Goal: Participate in discussion: Engage in conversation with other users on a specific topic

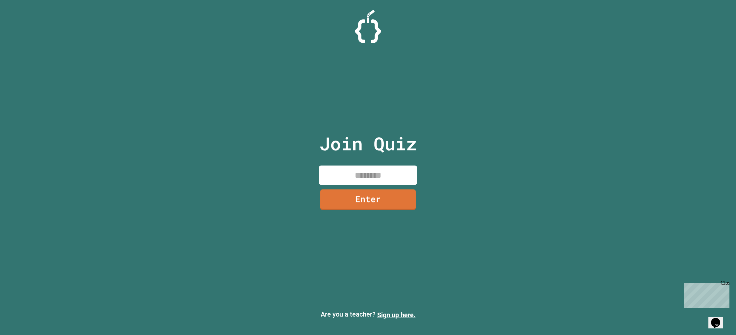
click at [350, 173] on input at bounding box center [368, 174] width 99 height 19
type input "********"
click at [354, 202] on link "Enter" at bounding box center [368, 199] width 100 height 22
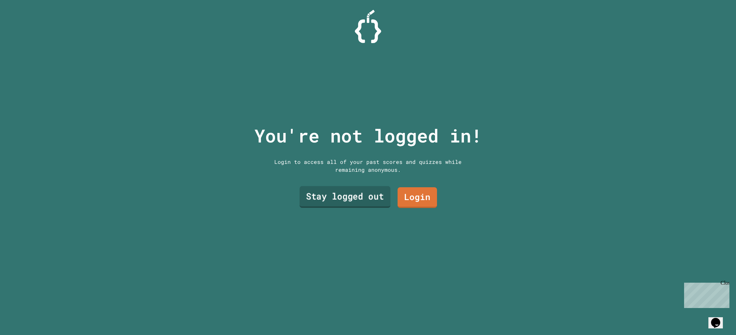
click at [377, 197] on link "Stay logged out" at bounding box center [345, 197] width 91 height 22
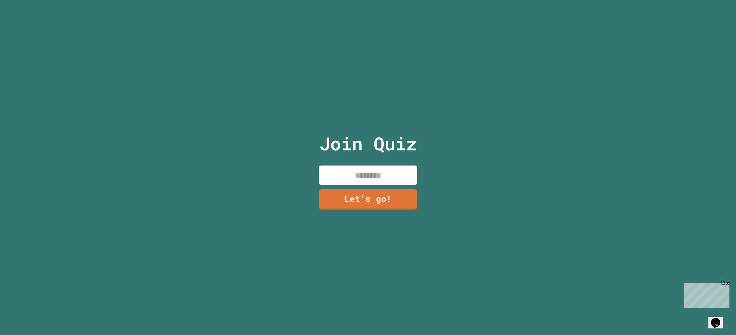
click at [377, 173] on input at bounding box center [368, 174] width 99 height 19
type input "**********"
click at [389, 201] on link "Let's go!" at bounding box center [368, 199] width 100 height 22
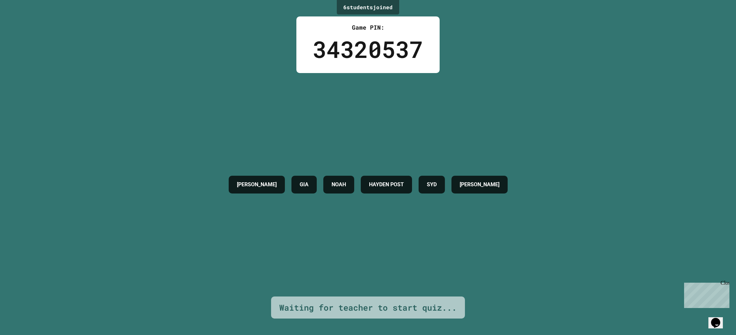
click at [437, 188] on h4 "SYD" at bounding box center [432, 184] width 10 height 8
click at [500, 184] on h4 "[PERSON_NAME]" at bounding box center [480, 184] width 40 height 8
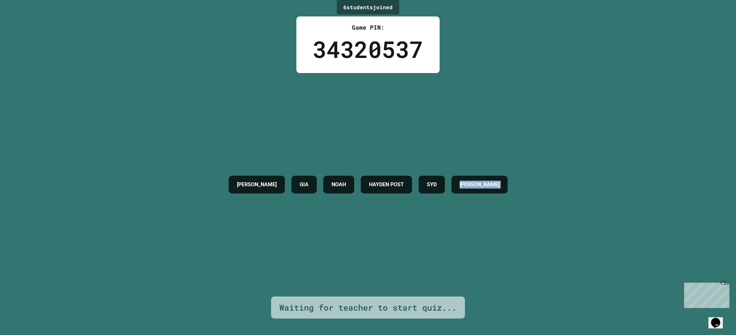
click at [500, 184] on h4 "[PERSON_NAME]" at bounding box center [480, 184] width 40 height 8
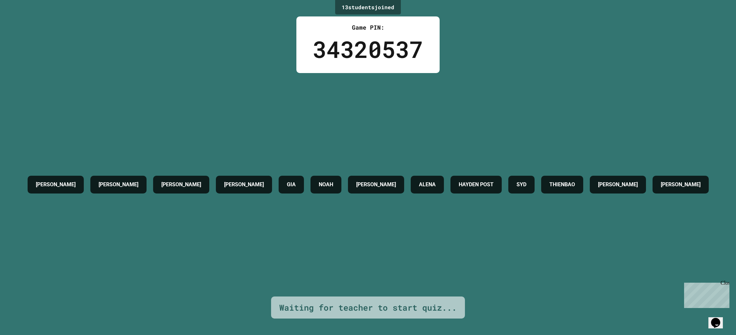
click at [575, 180] on h4 "THIENBAO" at bounding box center [563, 184] width 26 height 8
click at [643, 197] on div "[PERSON_NAME] [PERSON_NAME] [PERSON_NAME] [PERSON_NAME] [PERSON_NAME] POST [PER…" at bounding box center [368, 184] width 688 height 24
click at [598, 188] on h4 "[PERSON_NAME]" at bounding box center [618, 184] width 40 height 8
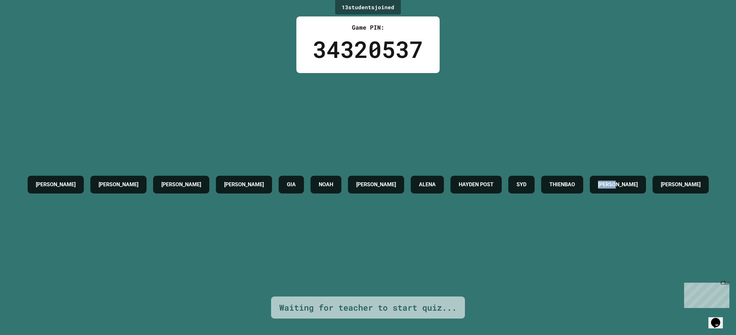
click at [598, 188] on h4 "[PERSON_NAME]" at bounding box center [618, 184] width 40 height 8
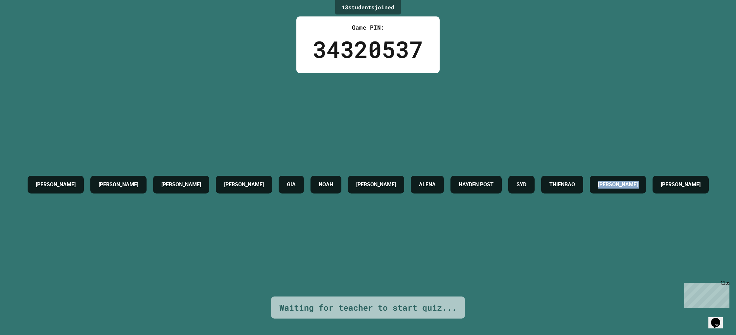
click at [598, 188] on h4 "[PERSON_NAME]" at bounding box center [618, 184] width 40 height 8
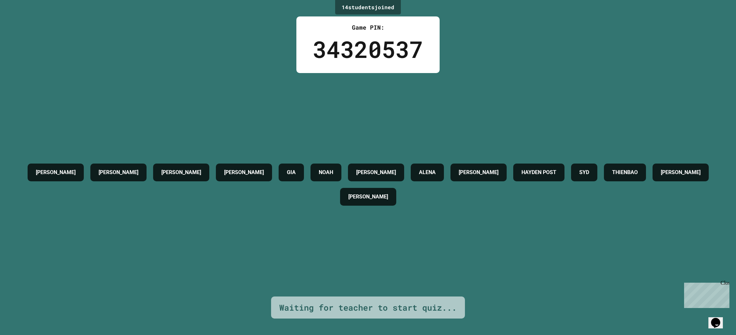
click at [612, 176] on h4 "THIENBAO" at bounding box center [625, 172] width 26 height 8
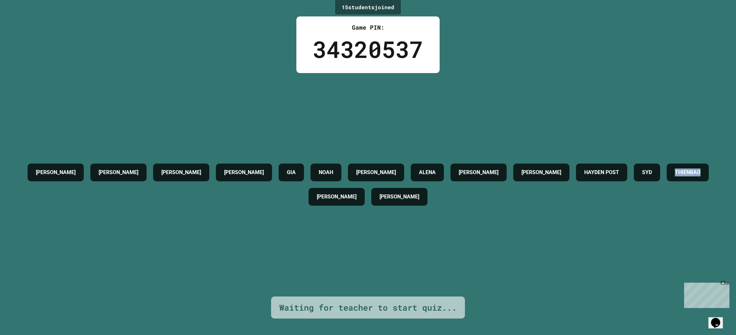
click at [675, 176] on h4 "THIENBAO" at bounding box center [688, 172] width 26 height 8
drag, startPoint x: 325, startPoint y: 203, endPoint x: 350, endPoint y: 214, distance: 27.1
click at [675, 176] on h4 "THIENBAO" at bounding box center [688, 172] width 26 height 8
click at [357, 201] on h4 "[PERSON_NAME]" at bounding box center [337, 197] width 40 height 8
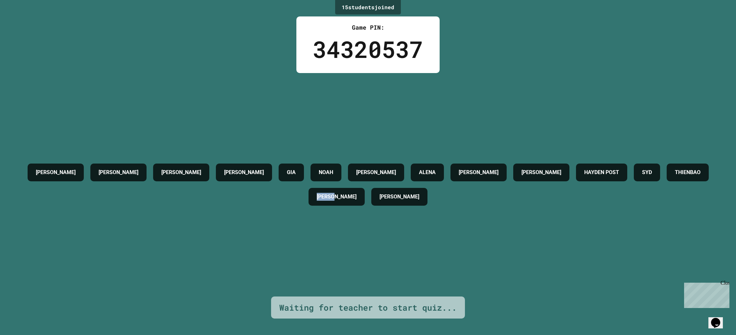
click at [357, 201] on h4 "[PERSON_NAME]" at bounding box center [337, 197] width 40 height 8
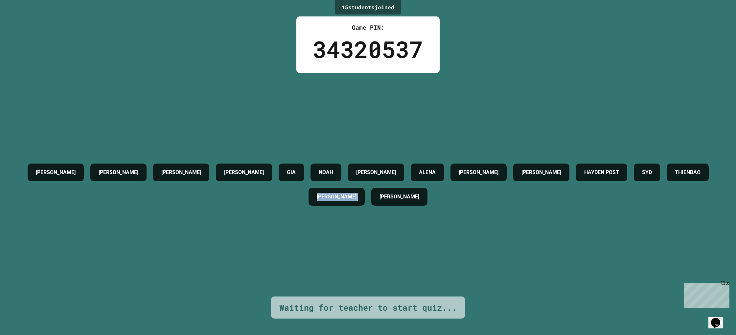
click at [357, 201] on h4 "[PERSON_NAME]" at bounding box center [337, 197] width 40 height 8
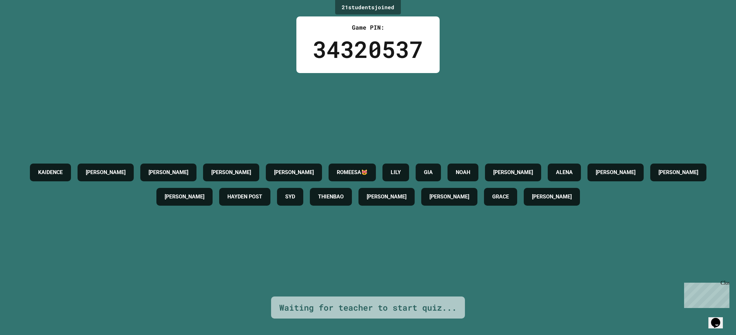
click at [376, 177] on div "ROMEESA😻" at bounding box center [352, 172] width 47 height 18
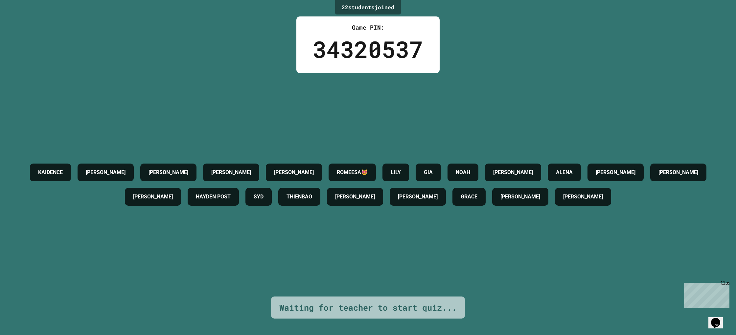
click at [376, 177] on div "ROMEESA😻" at bounding box center [352, 172] width 47 height 18
click at [368, 175] on h4 "ROMEESA😻" at bounding box center [352, 172] width 31 height 8
click at [382, 209] on div "KAIDENCE [PERSON_NAME] [PERSON_NAME] [PERSON_NAME]😻 [PERSON_NAME] GIA [PERSON_N…" at bounding box center [368, 184] width 704 height 49
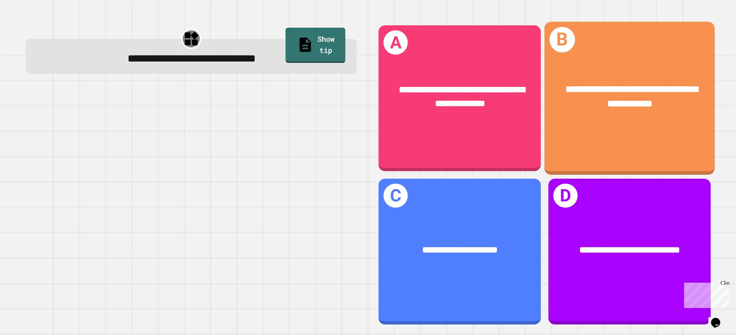
click at [643, 95] on div "**********" at bounding box center [630, 96] width 132 height 29
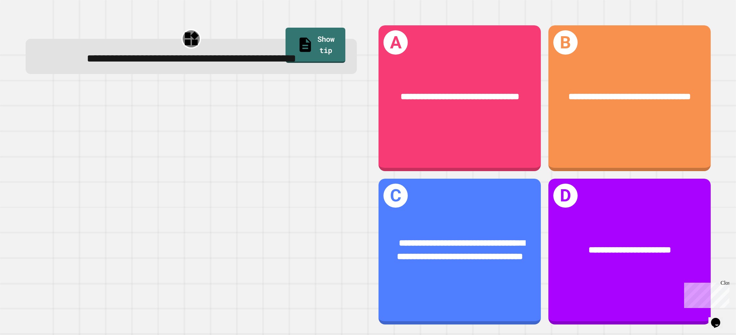
click at [198, 64] on span "**********" at bounding box center [191, 58] width 209 height 11
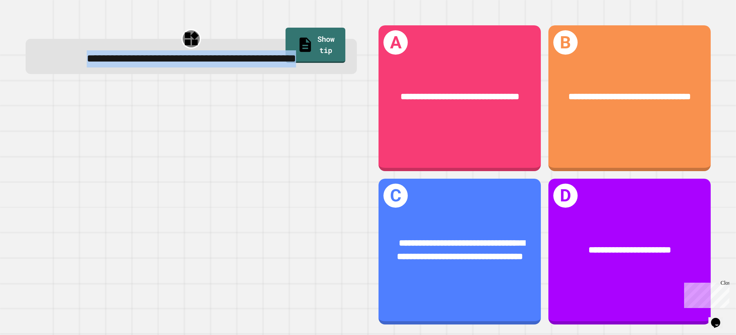
click at [198, 64] on span "**********" at bounding box center [191, 58] width 209 height 11
click at [250, 67] on div "**********" at bounding box center [191, 58] width 308 height 17
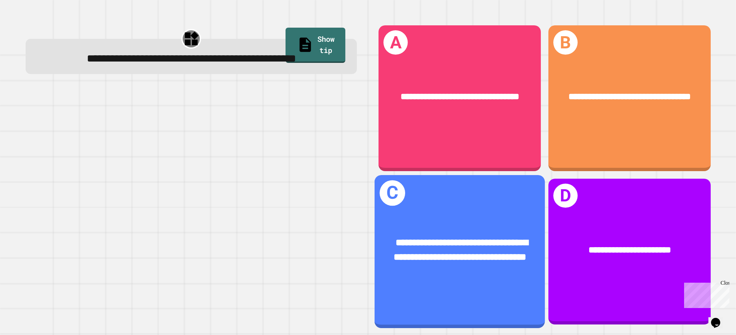
click at [459, 274] on div "**********" at bounding box center [460, 249] width 171 height 67
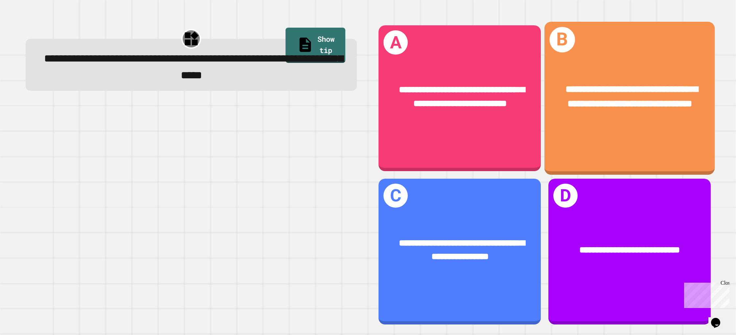
click at [654, 130] on div "**********" at bounding box center [629, 96] width 171 height 67
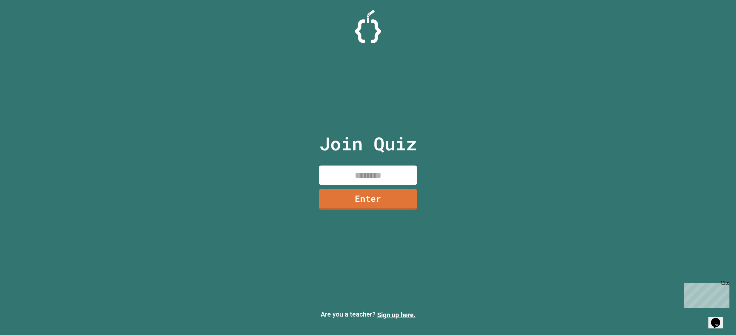
click at [349, 170] on input at bounding box center [368, 174] width 99 height 19
type input "********"
click at [371, 201] on link "Enter" at bounding box center [368, 198] width 92 height 22
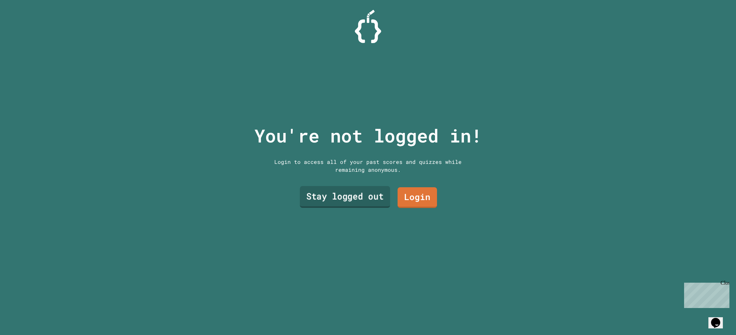
click at [368, 199] on link "Stay logged out" at bounding box center [345, 197] width 90 height 22
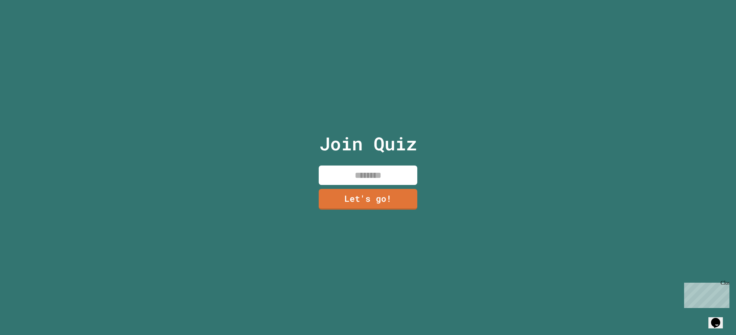
click at [354, 168] on input at bounding box center [368, 174] width 99 height 19
type input "******"
click at [338, 197] on link "Let's go!" at bounding box center [369, 198] width 94 height 22
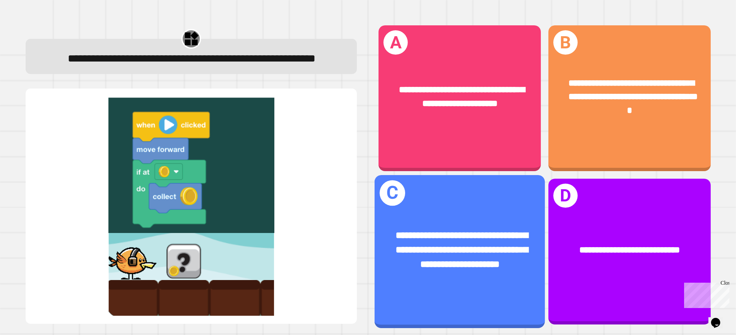
click at [523, 206] on div "**********" at bounding box center [460, 251] width 171 height 153
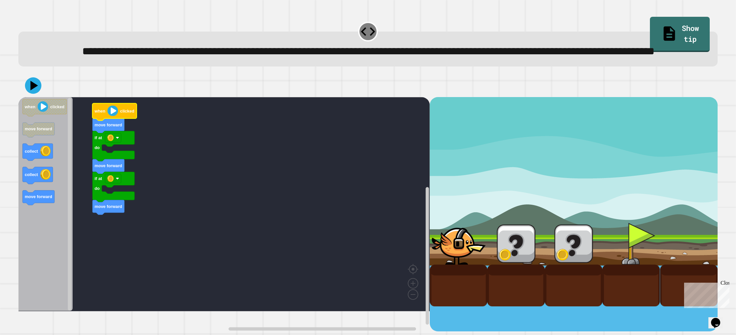
click at [116, 116] on image "Blockly Workspace" at bounding box center [113, 110] width 11 height 11
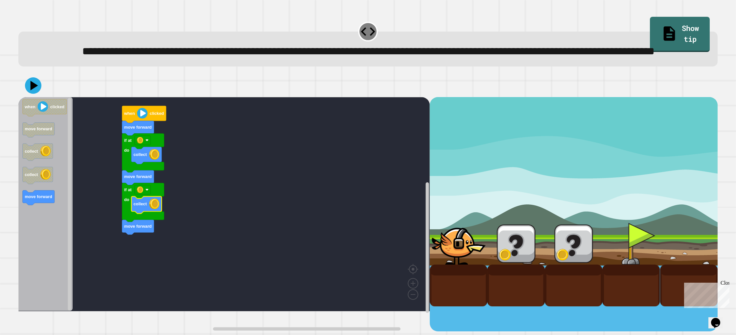
click at [36, 94] on icon at bounding box center [33, 85] width 16 height 16
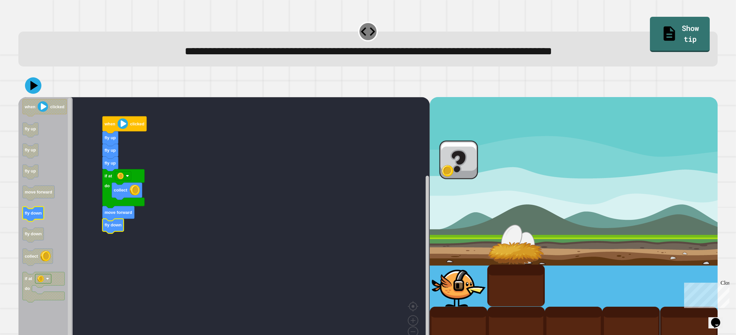
click at [33, 220] on icon "when clicked fly up fly up fly up move forward fly down fly down collect if at …" at bounding box center [45, 222] width 54 height 251
click at [40, 94] on div at bounding box center [368, 85] width 700 height 23
click at [34, 92] on icon at bounding box center [33, 86] width 18 height 18
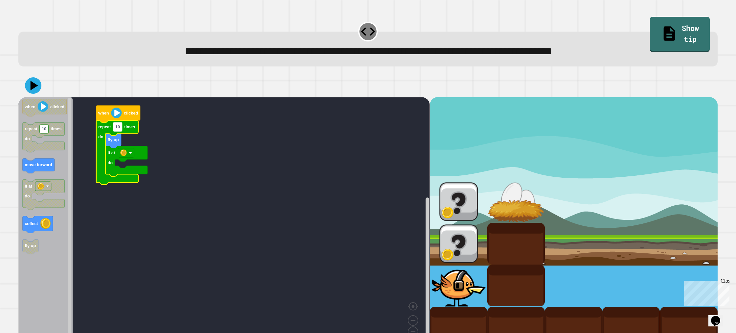
click at [117, 129] on text "10" at bounding box center [117, 126] width 5 height 5
type input "*"
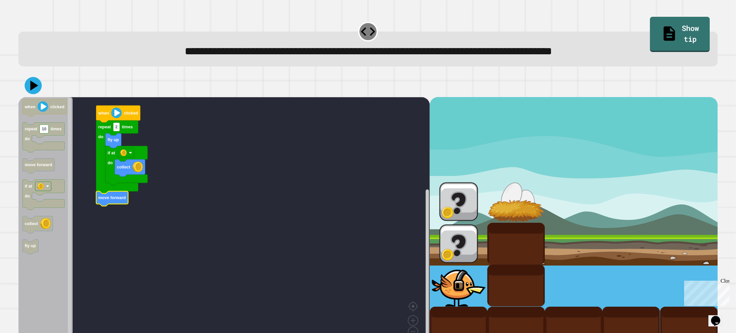
click at [33, 80] on icon at bounding box center [33, 85] width 17 height 17
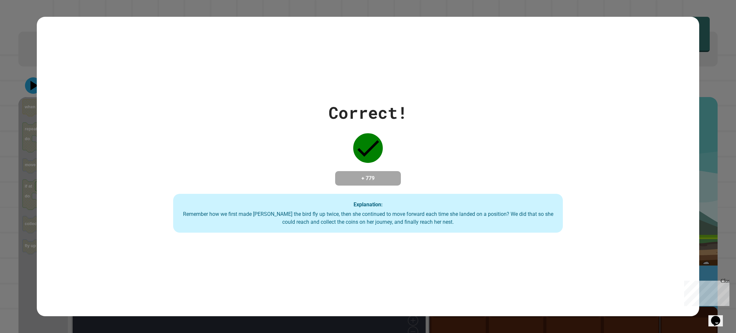
drag, startPoint x: 316, startPoint y: 123, endPoint x: 210, endPoint y: 48, distance: 129.9
click at [299, 110] on div "Correct! + 779 Explanation: Remember how we first made [PERSON_NAME] the bird f…" at bounding box center [368, 166] width 557 height 132
drag, startPoint x: 264, startPoint y: 79, endPoint x: 261, endPoint y: 77, distance: 3.4
click at [263, 78] on div "Correct! + 779 Explanation: Remember how we first made Ollie the bird fly up tw…" at bounding box center [368, 166] width 663 height 299
drag, startPoint x: 480, startPoint y: 180, endPoint x: 475, endPoint y: 176, distance: 6.3
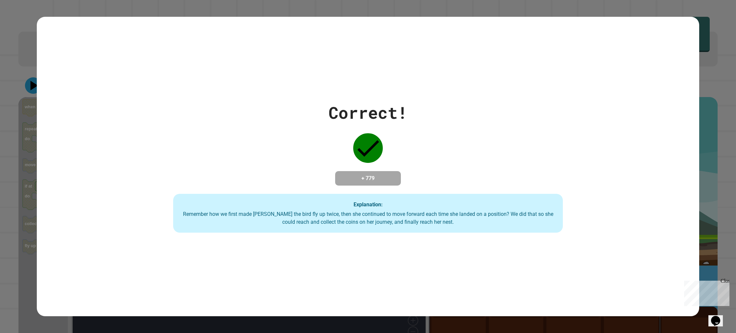
click at [476, 177] on div "Correct! + 779 Explanation: Remember how we first made Ollie the bird fly up tw…" at bounding box center [368, 166] width 557 height 132
click at [475, 175] on div "Correct! + 779 Explanation: Remember how we first made Ollie the bird fly up tw…" at bounding box center [368, 166] width 557 height 132
click at [476, 174] on div "Correct! + 779 Explanation: Remember how we first made Ollie the bird fly up tw…" at bounding box center [368, 166] width 557 height 132
drag, startPoint x: 476, startPoint y: 173, endPoint x: 472, endPoint y: 170, distance: 4.4
click at [475, 173] on div "Correct! + 779 Explanation: Remember how we first made Ollie the bird fly up tw…" at bounding box center [368, 166] width 557 height 132
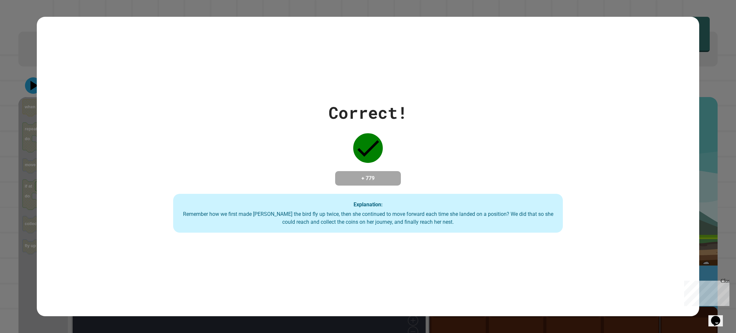
click at [473, 170] on div "Correct! + 779 Explanation: Remember how we first made Ollie the bird fly up tw…" at bounding box center [368, 166] width 557 height 132
click at [474, 170] on div "Correct! + 779 Explanation: Remember how we first made Ollie the bird fly up tw…" at bounding box center [368, 166] width 557 height 132
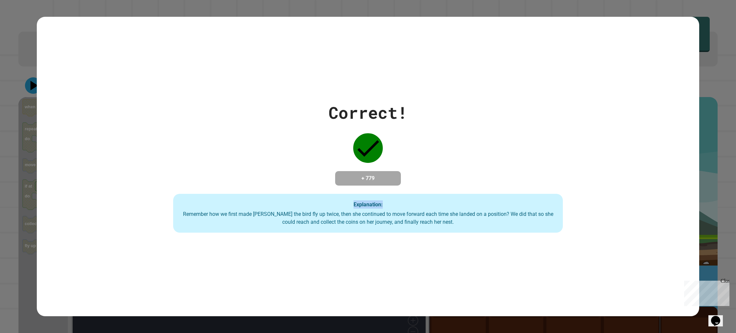
click at [474, 171] on div "Correct! + 779 Explanation: Remember how we first made Ollie the bird fly up tw…" at bounding box center [368, 166] width 557 height 132
drag, startPoint x: 472, startPoint y: 179, endPoint x: 469, endPoint y: 191, distance: 12.2
click at [469, 191] on div "Correct! + 779 Explanation: Remember how we first made Ollie the bird fly up tw…" at bounding box center [368, 166] width 557 height 132
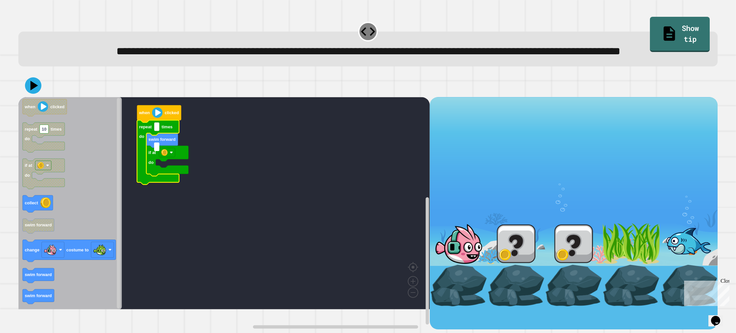
type input "*"
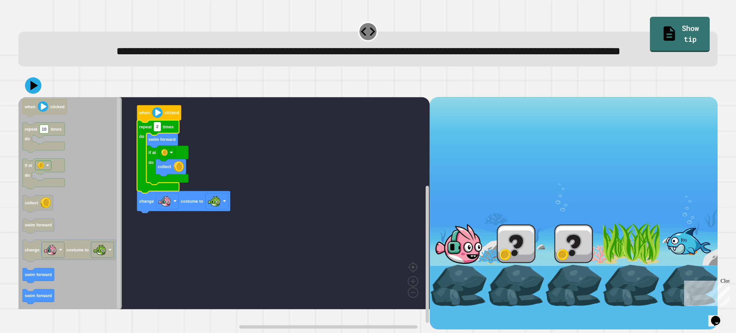
click at [158, 129] on text "2" at bounding box center [157, 126] width 2 height 5
type input "*"
click at [33, 90] on icon at bounding box center [35, 86] width 8 height 10
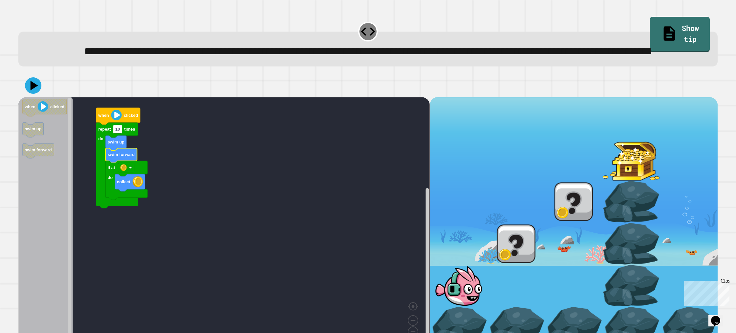
scroll to position [2, 0]
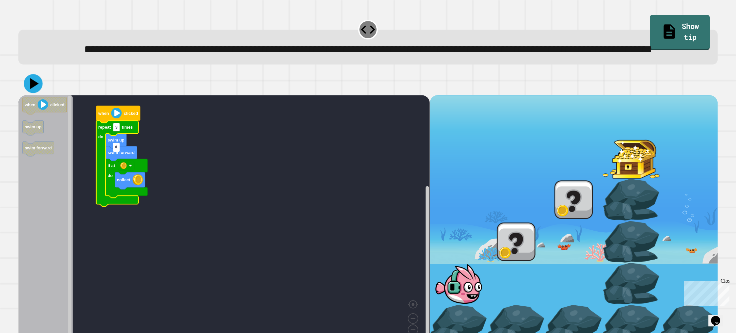
type input "*"
click at [27, 93] on icon at bounding box center [33, 84] width 20 height 20
